Goal: Task Accomplishment & Management: Manage account settings

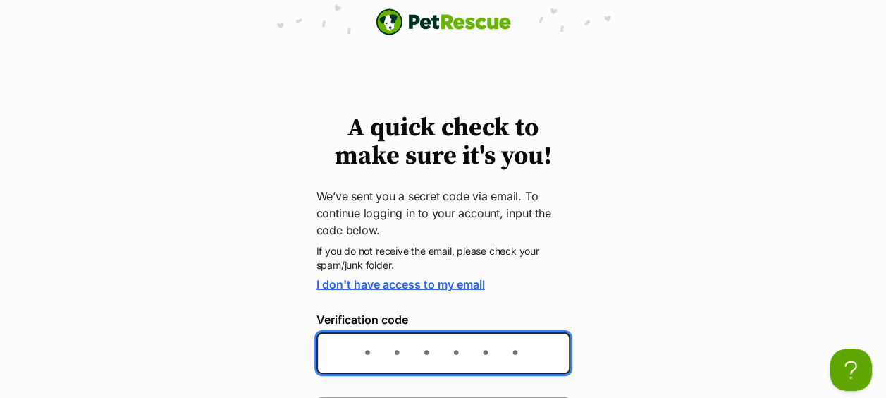
click at [343, 358] on input "Verification code" at bounding box center [444, 353] width 254 height 42
paste input "db5e87"
type input "db5e87"
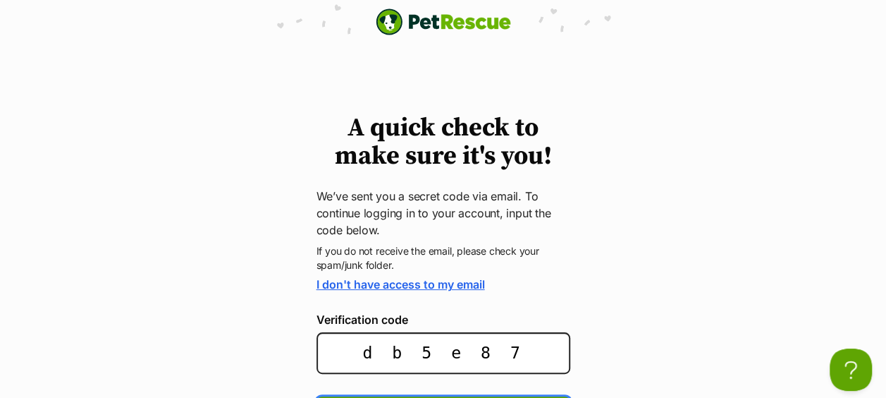
scroll to position [32, 0]
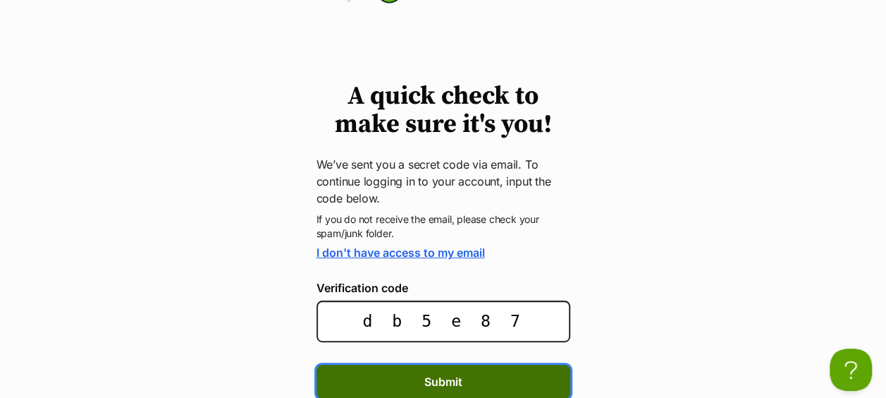
click at [393, 381] on button "Submit" at bounding box center [444, 382] width 254 height 34
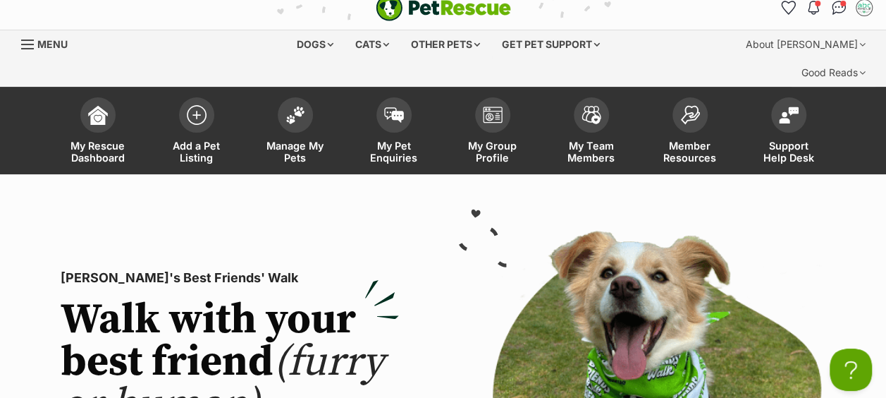
scroll to position [13, 0]
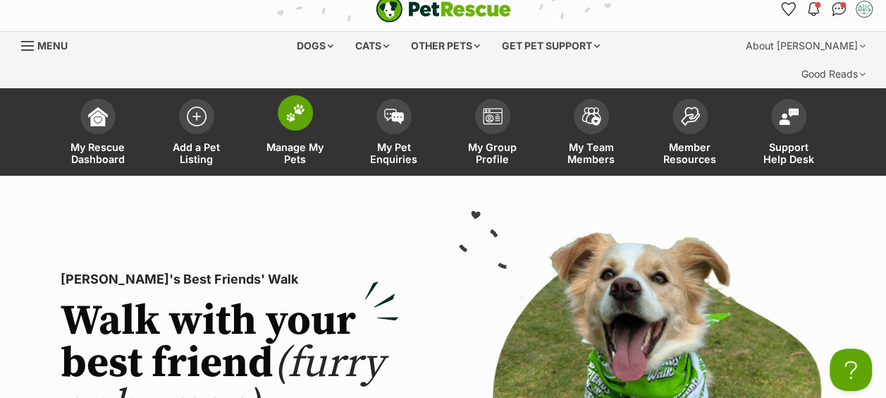
click at [289, 104] on img at bounding box center [296, 113] width 20 height 18
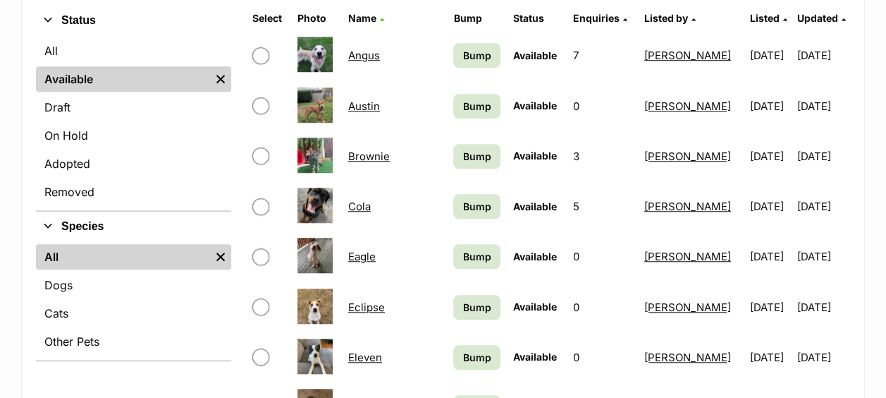
click at [365, 182] on td "Cola" at bounding box center [395, 206] width 104 height 49
click at [366, 200] on link "Cola" at bounding box center [359, 206] width 23 height 13
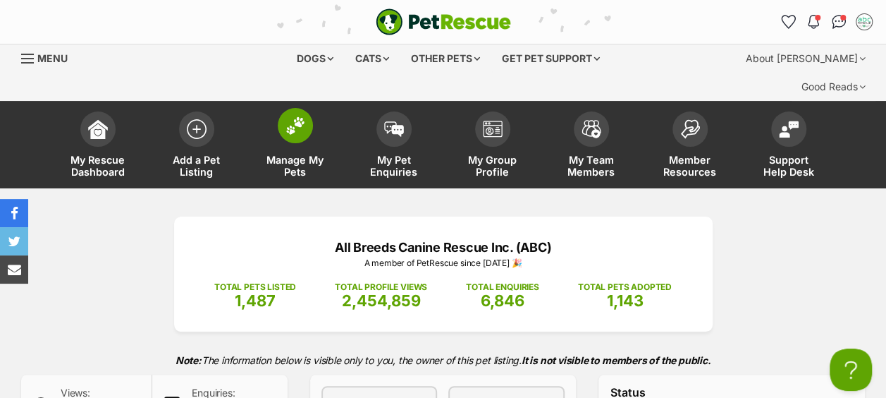
click at [300, 110] on span at bounding box center [295, 125] width 35 height 35
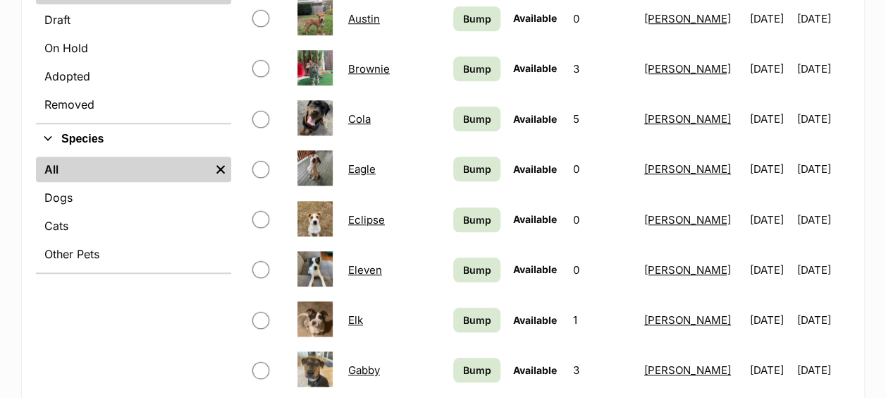
scroll to position [578, 0]
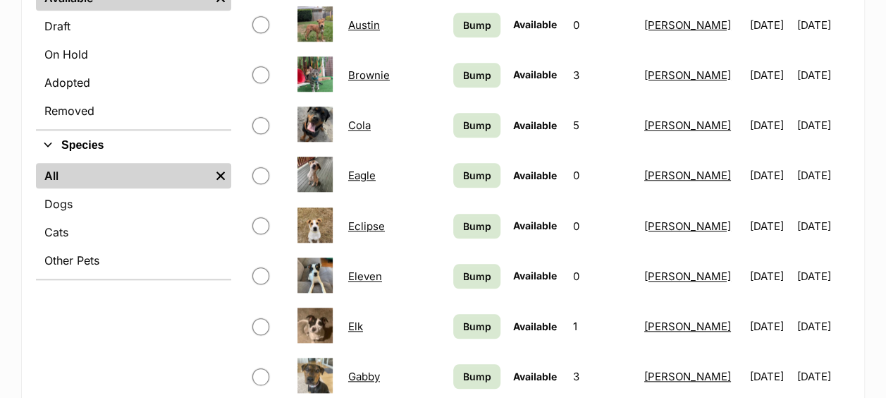
click at [401, 151] on td "Eagle" at bounding box center [395, 175] width 104 height 49
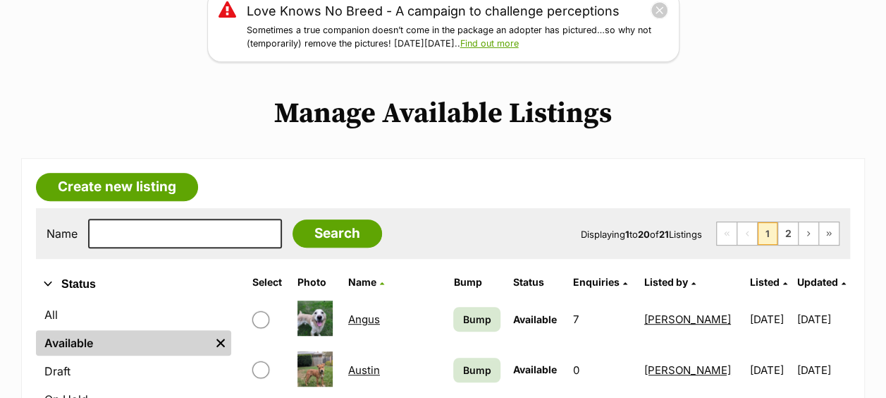
scroll to position [216, 0]
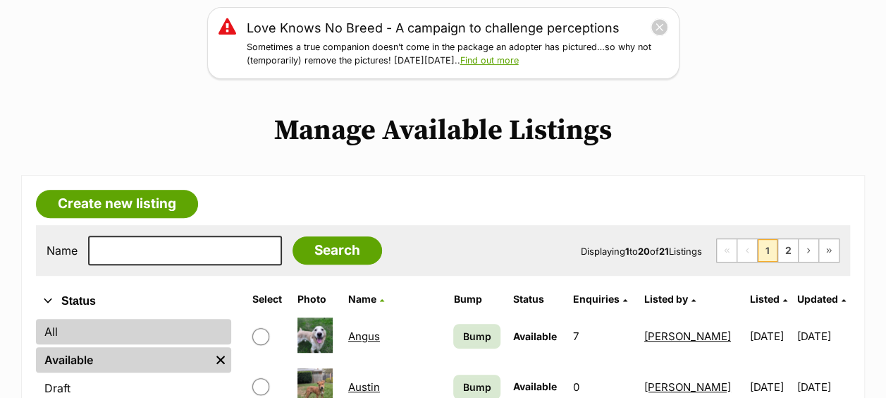
click at [47, 319] on link "All" at bounding box center [133, 331] width 195 height 25
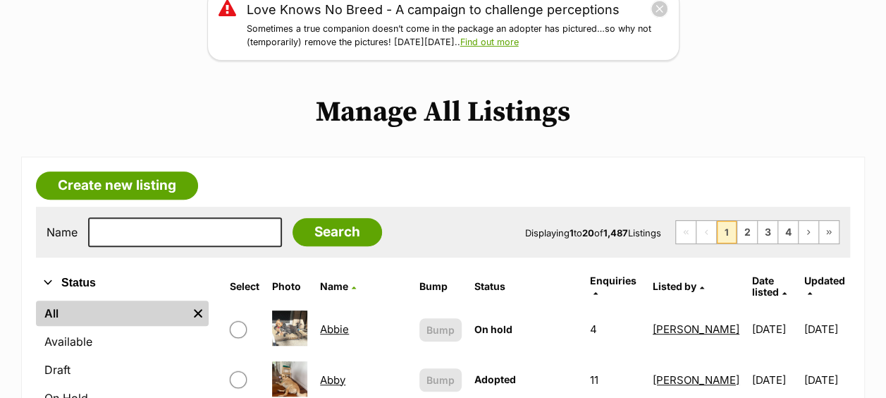
scroll to position [241, 0]
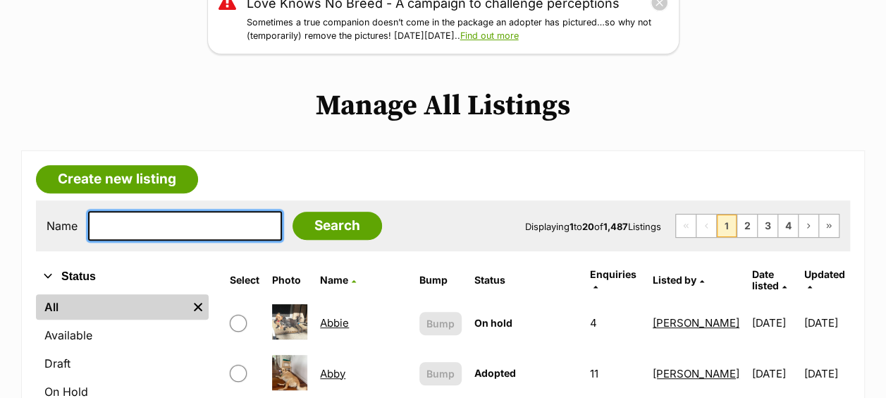
click at [186, 211] on input "text" at bounding box center [185, 226] width 194 height 30
type input "cupcake"
click at [293, 212] on input "Search" at bounding box center [338, 226] width 90 height 28
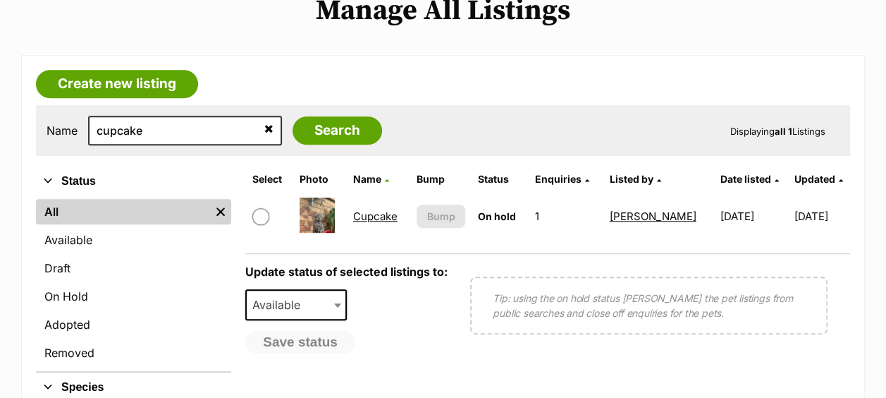
scroll to position [337, 0]
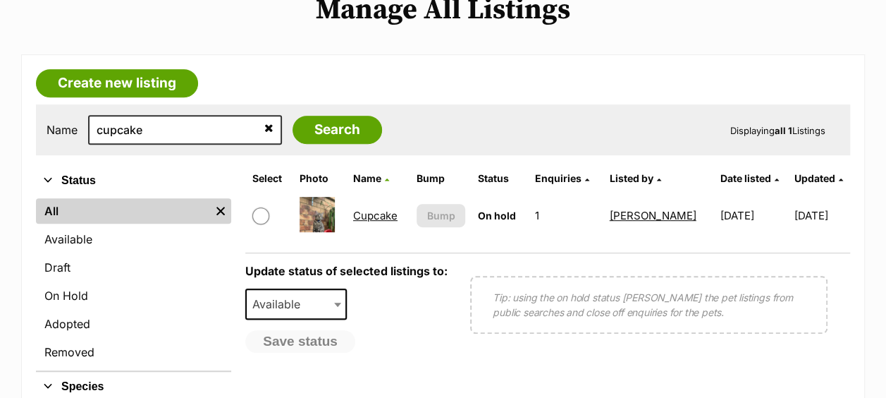
click at [373, 209] on link "Cupcake" at bounding box center [375, 215] width 44 height 13
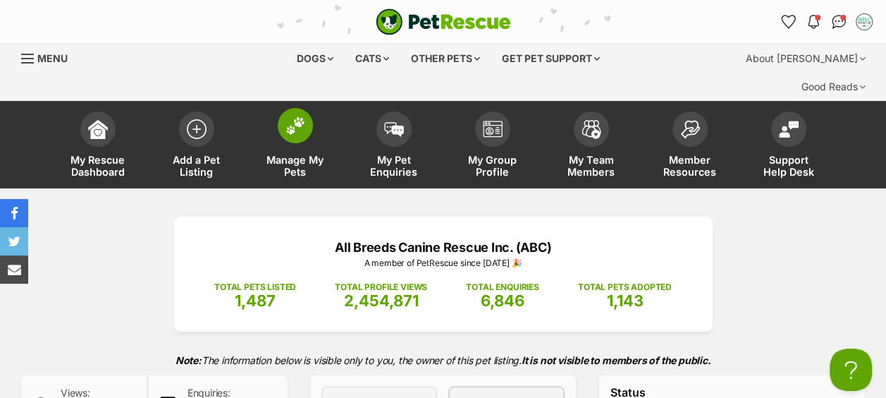
click at [299, 116] on img at bounding box center [296, 125] width 20 height 18
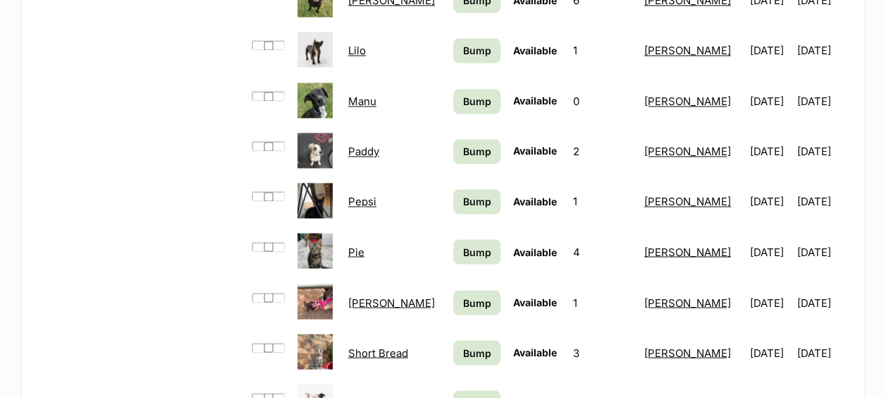
scroll to position [1141, 0]
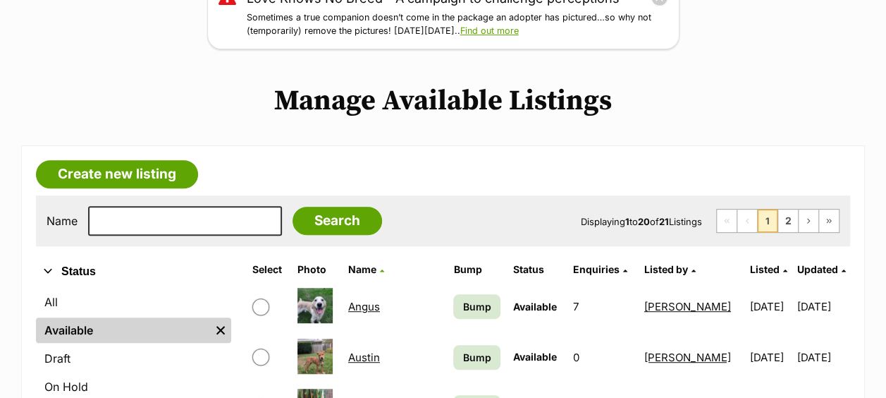
scroll to position [248, 0]
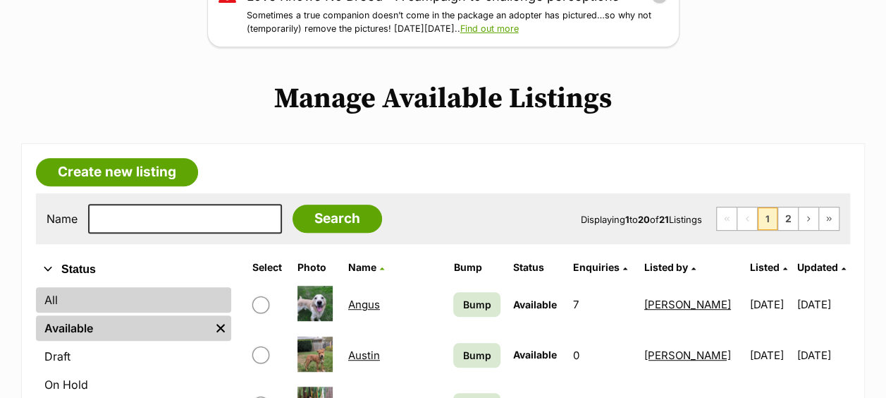
click at [59, 287] on link "All" at bounding box center [133, 299] width 195 height 25
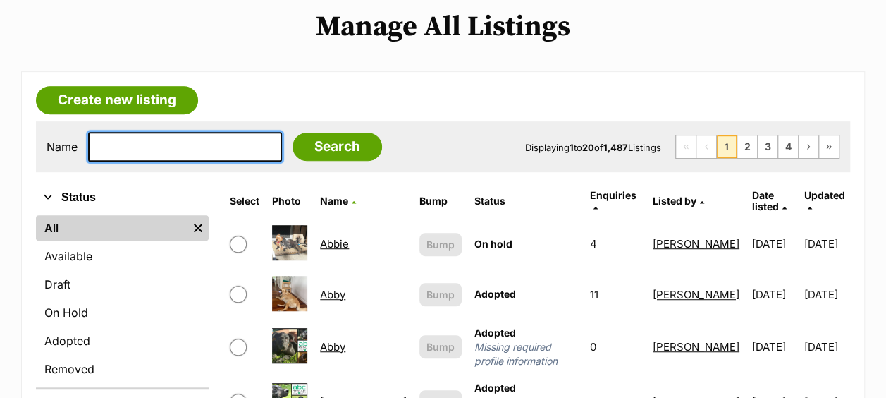
click at [122, 132] on input "text" at bounding box center [185, 147] width 194 height 30
type input "munch"
click at [293, 133] on input "Search" at bounding box center [338, 147] width 90 height 28
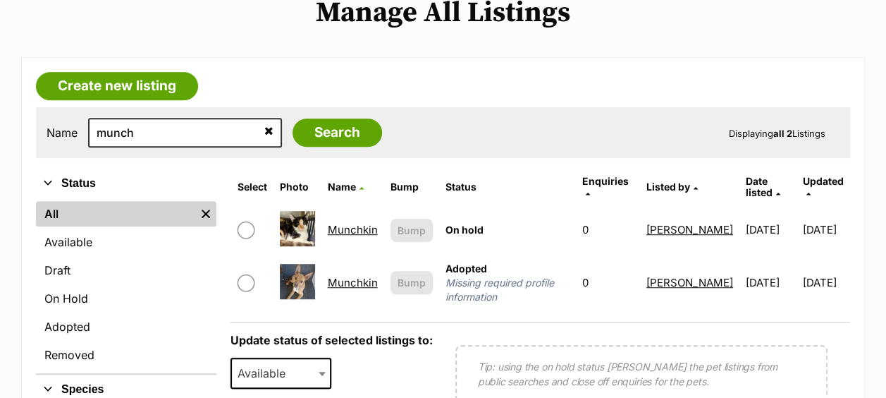
scroll to position [352, 0]
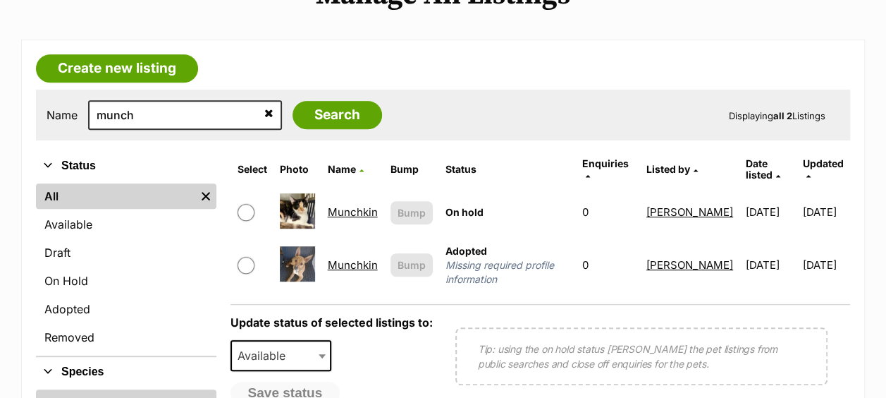
click at [362, 205] on link "Munchkin" at bounding box center [353, 211] width 50 height 13
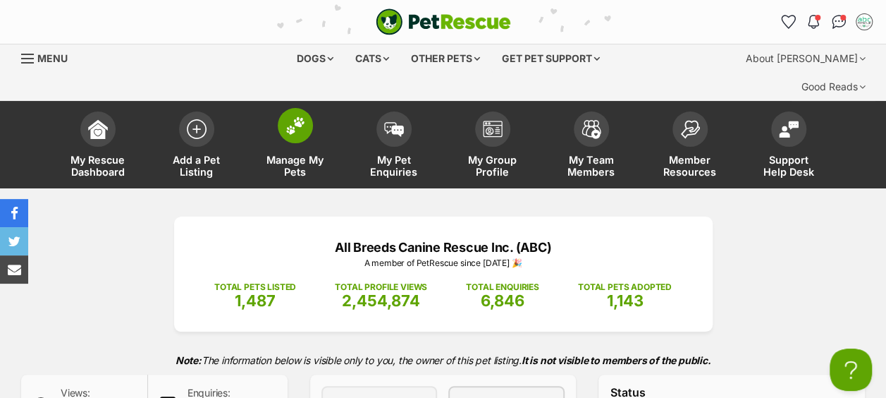
click at [294, 116] on img at bounding box center [296, 125] width 20 height 18
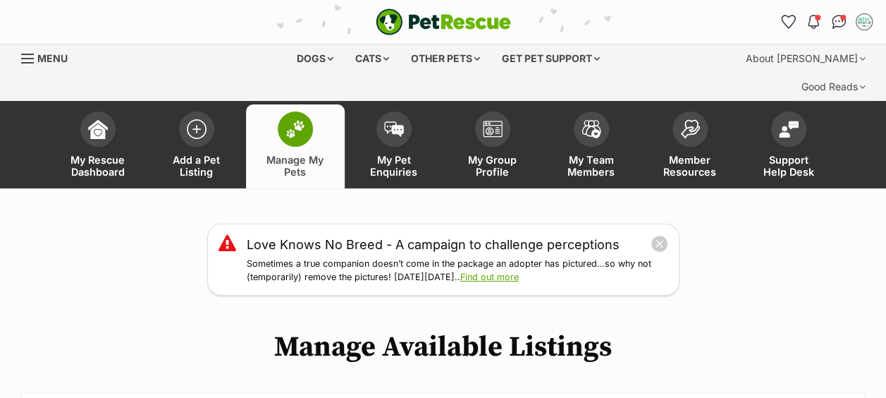
click at [296, 111] on span at bounding box center [295, 128] width 35 height 35
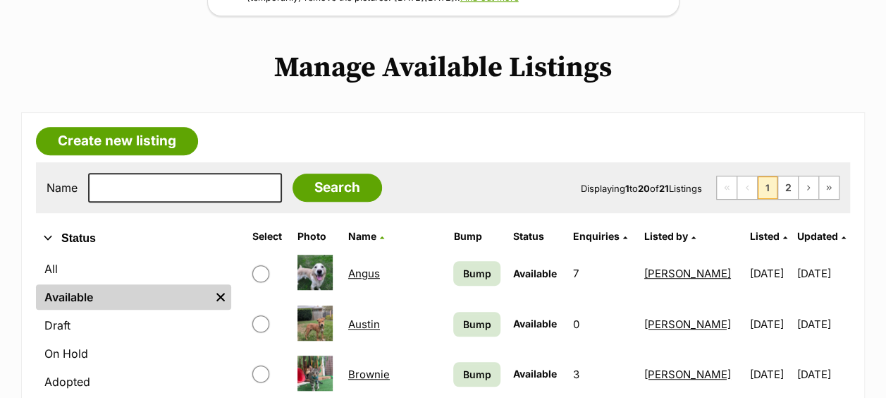
scroll to position [351, 0]
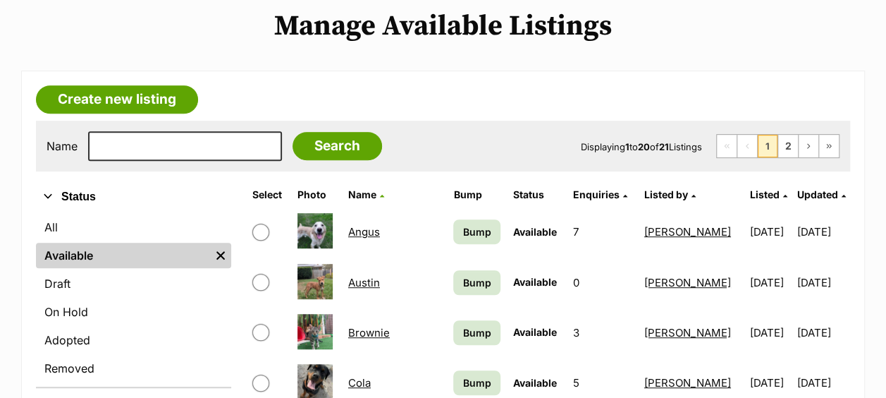
click at [255, 224] on input "checkbox" at bounding box center [260, 232] width 17 height 17
checkbox input "true"
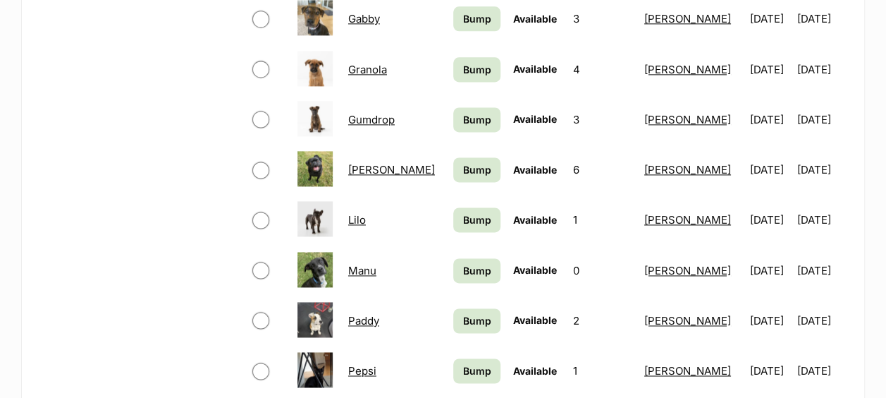
scroll to position [945, 0]
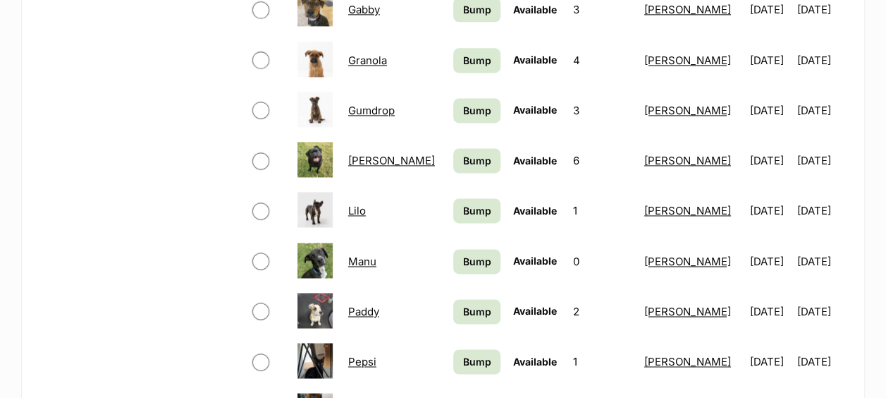
click at [261, 102] on input "checkbox" at bounding box center [260, 110] width 17 height 17
checkbox input "true"
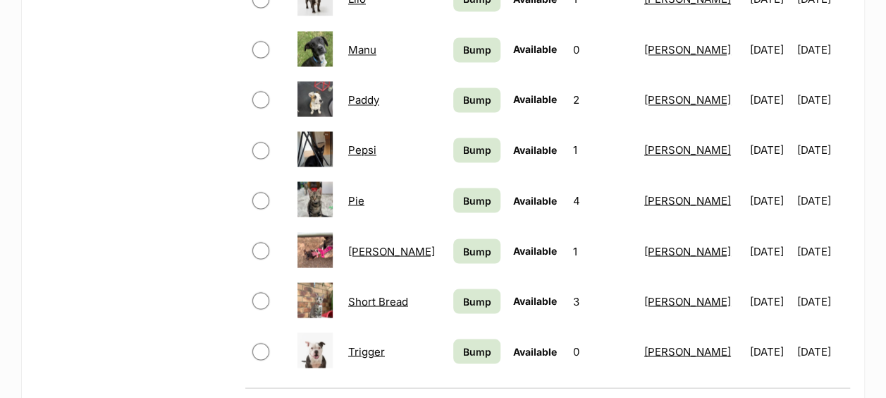
click at [261, 91] on input "checkbox" at bounding box center [260, 99] width 17 height 17
checkbox input "true"
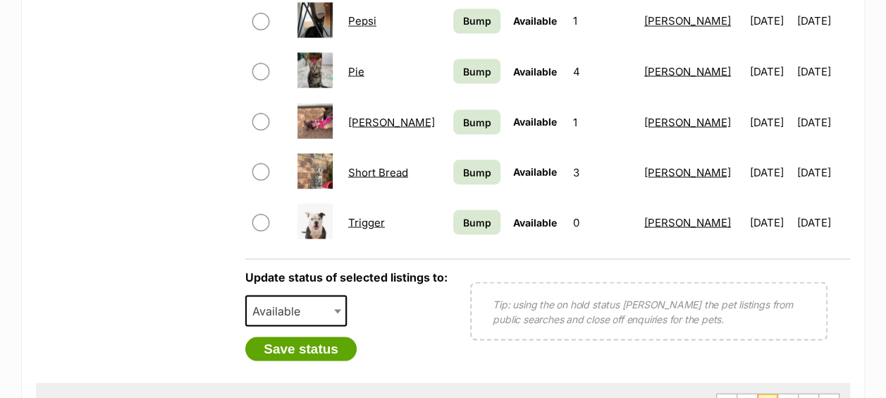
scroll to position [1288, 0]
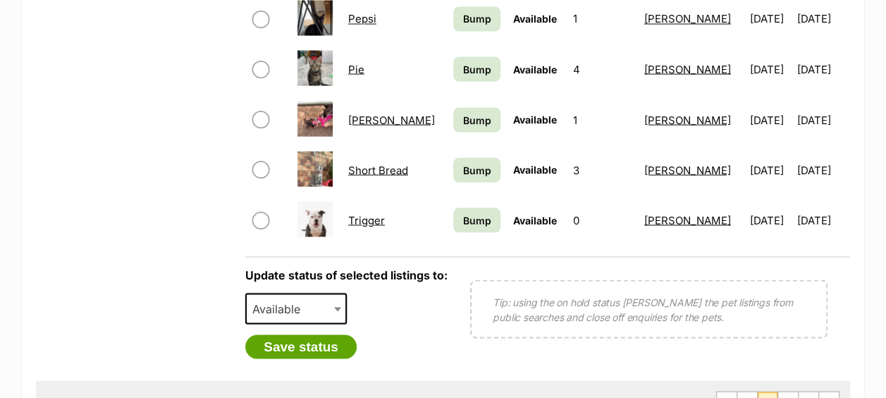
click at [247, 195] on td at bounding box center [269, 219] width 44 height 49
click at [262, 212] on input "checkbox" at bounding box center [260, 220] width 17 height 17
click at [260, 212] on input "checkbox" at bounding box center [260, 220] width 17 height 17
checkbox input "true"
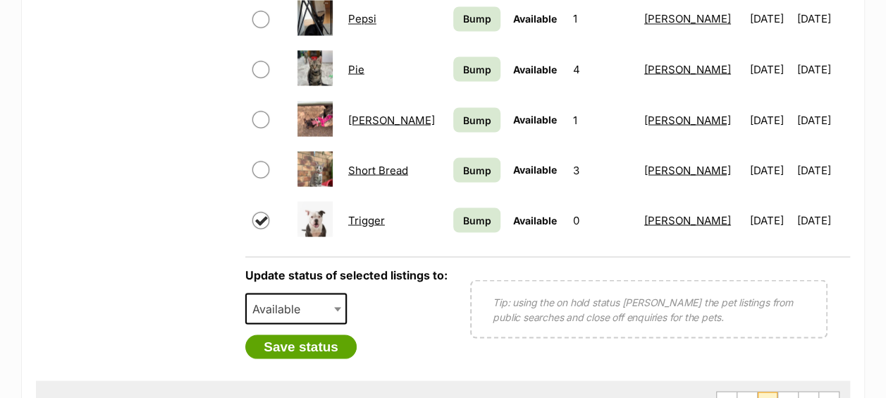
click at [279, 298] on span "Available" at bounding box center [281, 308] width 68 height 20
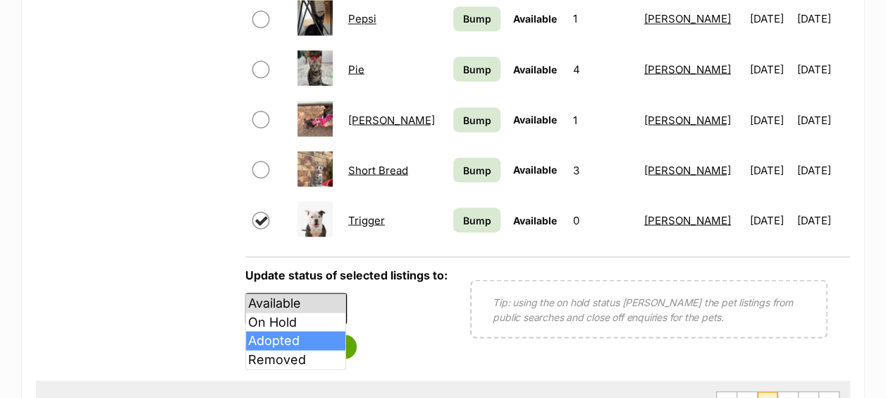
select select "rehomed"
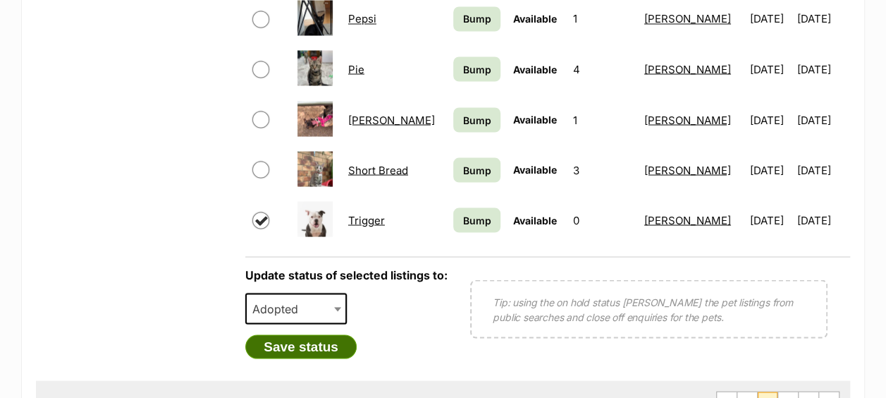
click at [305, 334] on button "Save status" at bounding box center [300, 346] width 111 height 24
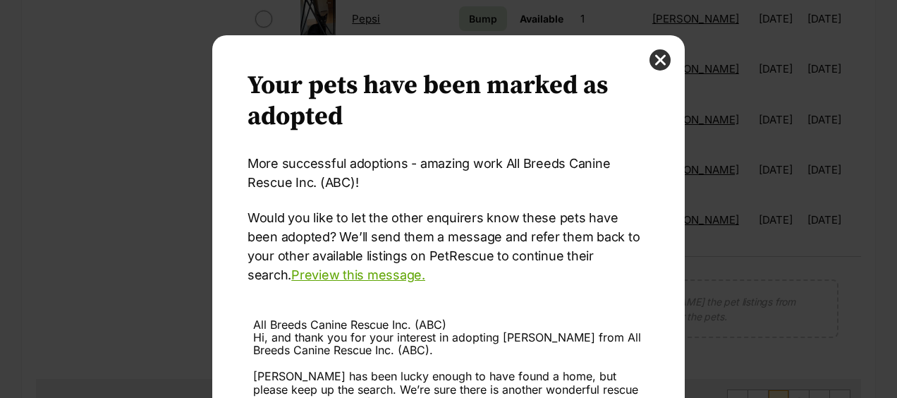
scroll to position [233, 0]
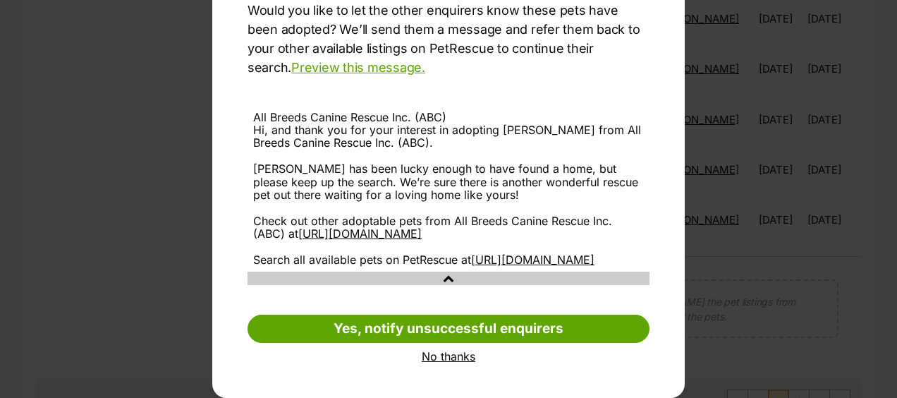
click at [430, 354] on link "No thanks" at bounding box center [449, 356] width 402 height 13
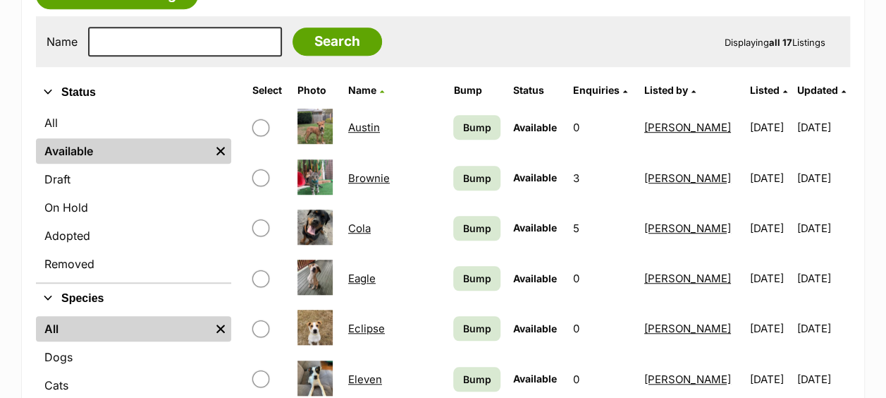
scroll to position [422, 0]
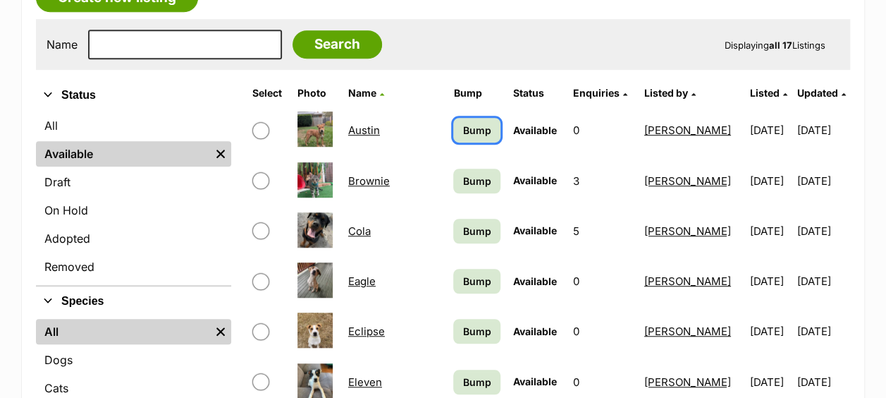
click at [465, 123] on span "Bump" at bounding box center [477, 130] width 28 height 15
click at [465, 173] on span "Bump" at bounding box center [477, 180] width 28 height 15
click at [465, 224] on span "Bump" at bounding box center [477, 231] width 28 height 15
click at [465, 274] on span "Bump" at bounding box center [477, 281] width 28 height 15
click at [464, 324] on span "Bump" at bounding box center [477, 331] width 28 height 15
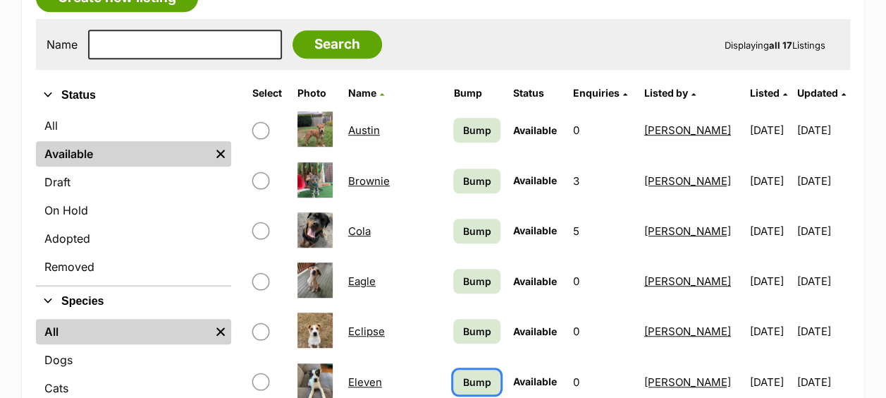
click at [464, 374] on span "Bump" at bounding box center [477, 381] width 28 height 15
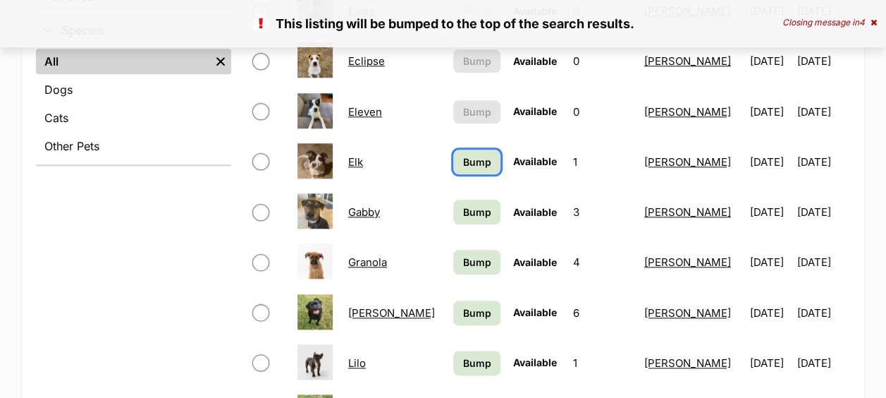
click at [465, 154] on span "Bump" at bounding box center [477, 161] width 28 height 15
click at [465, 204] on span "Bump" at bounding box center [477, 211] width 28 height 15
click at [464, 255] on span "Bump" at bounding box center [477, 262] width 28 height 15
click at [464, 305] on span "Bump" at bounding box center [477, 312] width 28 height 15
click at [463, 355] on span "Bump" at bounding box center [477, 362] width 28 height 15
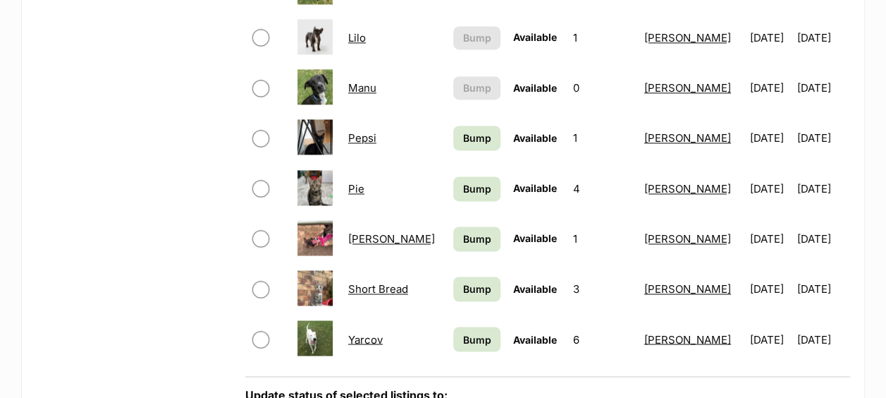
scroll to position [1025, 0]
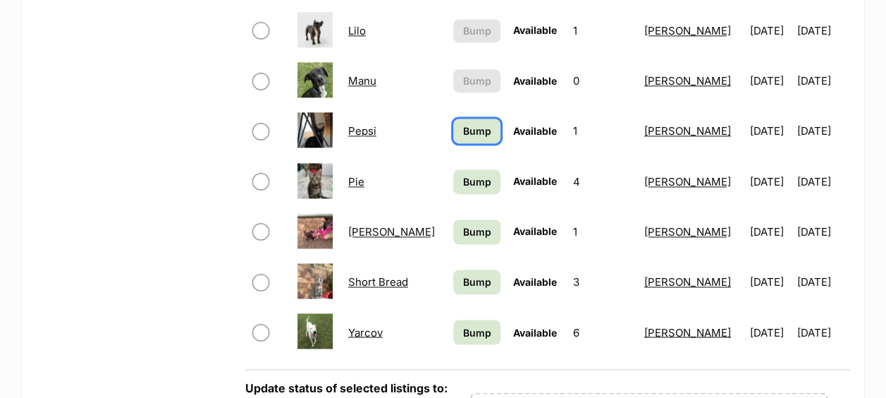
click at [463, 123] on span "Bump" at bounding box center [477, 130] width 28 height 15
click at [463, 174] on span "Bump" at bounding box center [477, 181] width 28 height 15
click at [463, 224] on span "Bump" at bounding box center [477, 231] width 28 height 15
click at [463, 274] on span "Bump" at bounding box center [477, 281] width 28 height 15
click at [463, 324] on span "Bump" at bounding box center [477, 331] width 28 height 15
